Goal: Information Seeking & Learning: Find specific fact

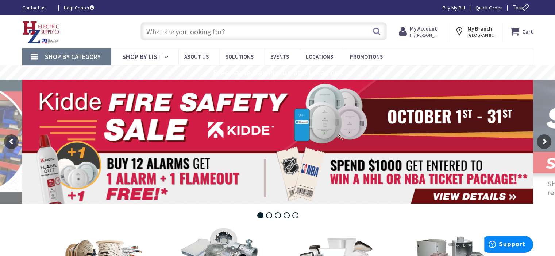
click at [249, 31] on input "text" at bounding box center [263, 31] width 246 height 18
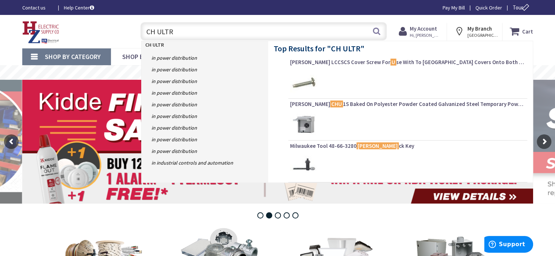
type input "CH ULTRA"
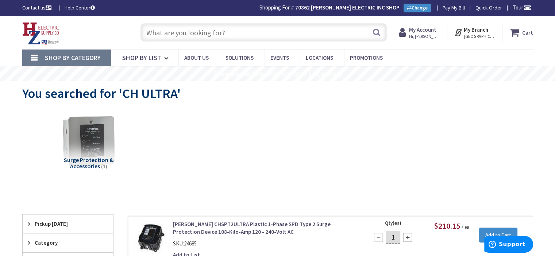
click at [235, 31] on input "text" at bounding box center [263, 32] width 246 height 18
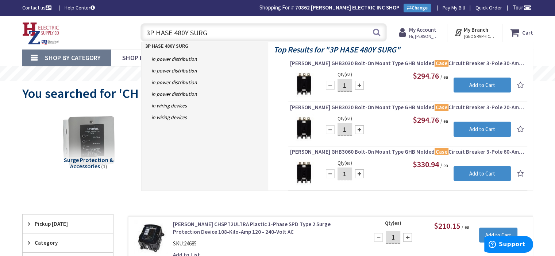
type input "3P HASE 480Y SURGE"
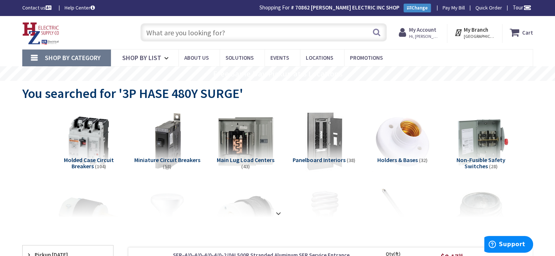
click at [197, 30] on input "text" at bounding box center [263, 32] width 246 height 18
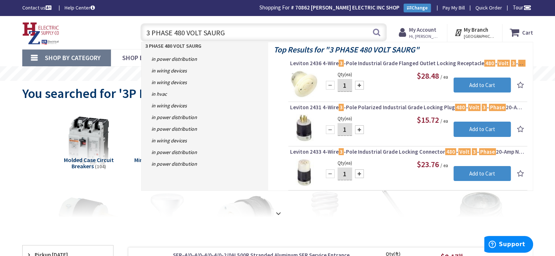
type input "3 PHASE 480 VOLT SAURGE"
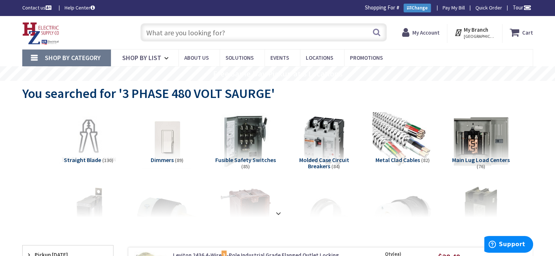
click at [244, 30] on input "text" at bounding box center [263, 32] width 246 height 18
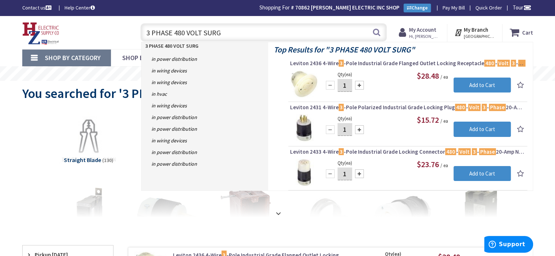
type input "3 PHASE 480 VOLT SURGE"
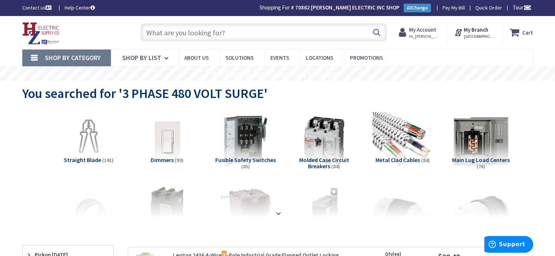
click at [238, 31] on input "text" at bounding box center [263, 32] width 246 height 18
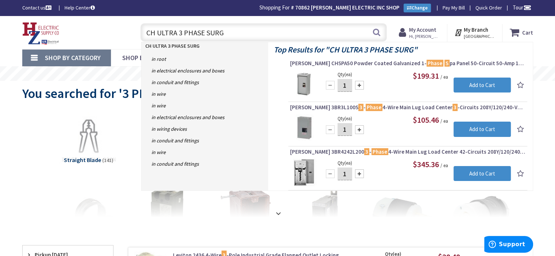
type input "CH ULTRA 3 PHASE SURGE"
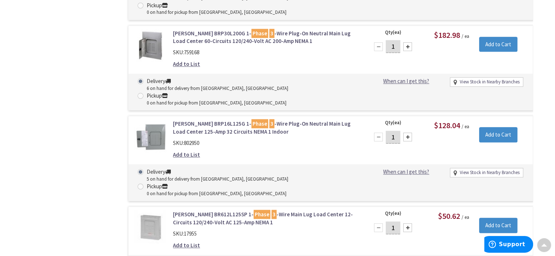
scroll to position [3556, 0]
